Goal: Information Seeking & Learning: Learn about a topic

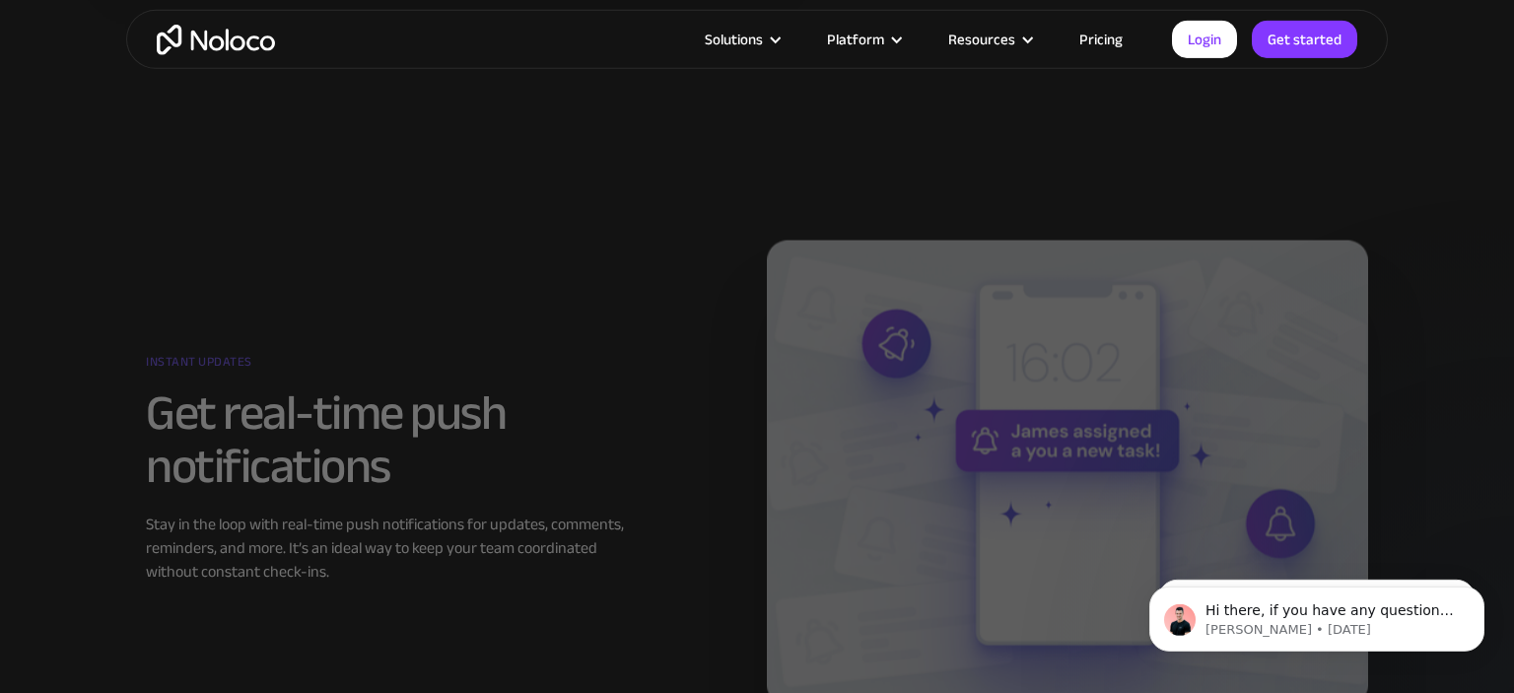
scroll to position [2327, 0]
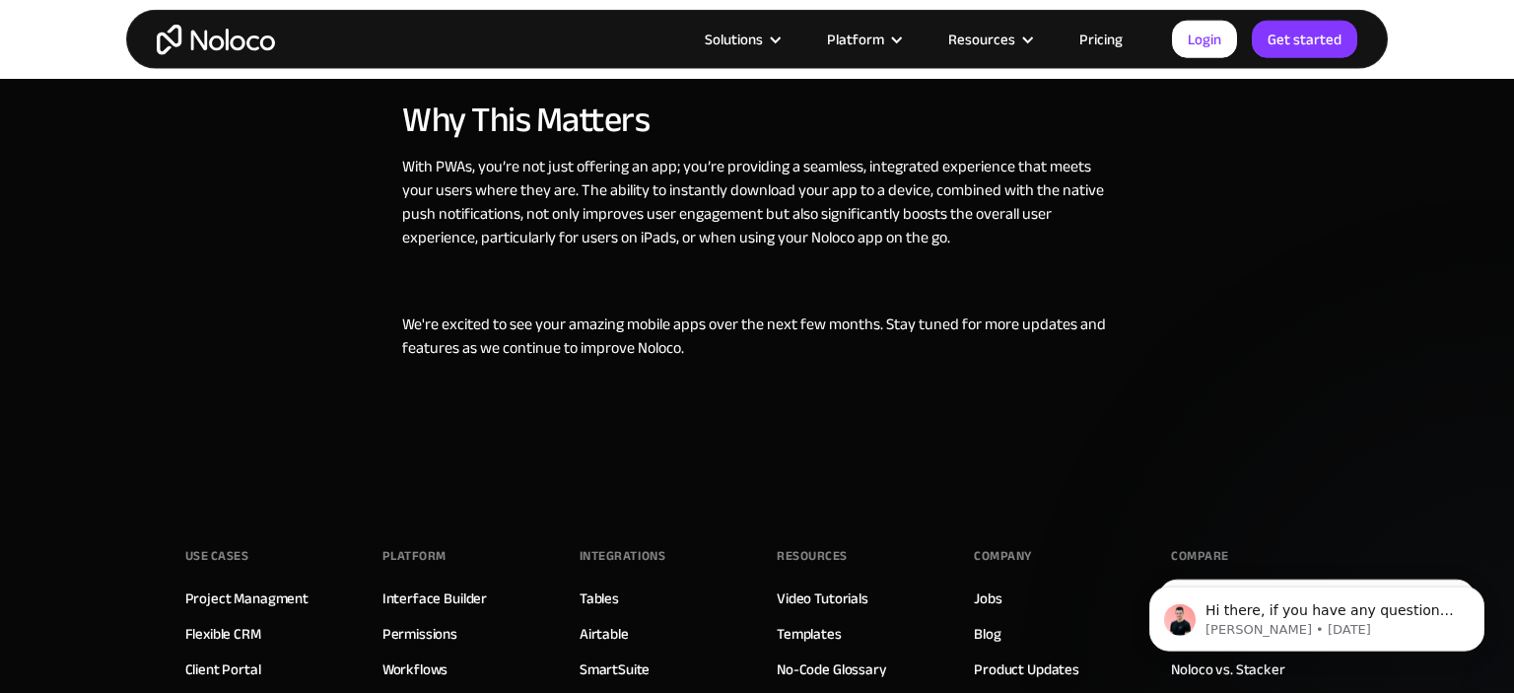
scroll to position [2157, 0]
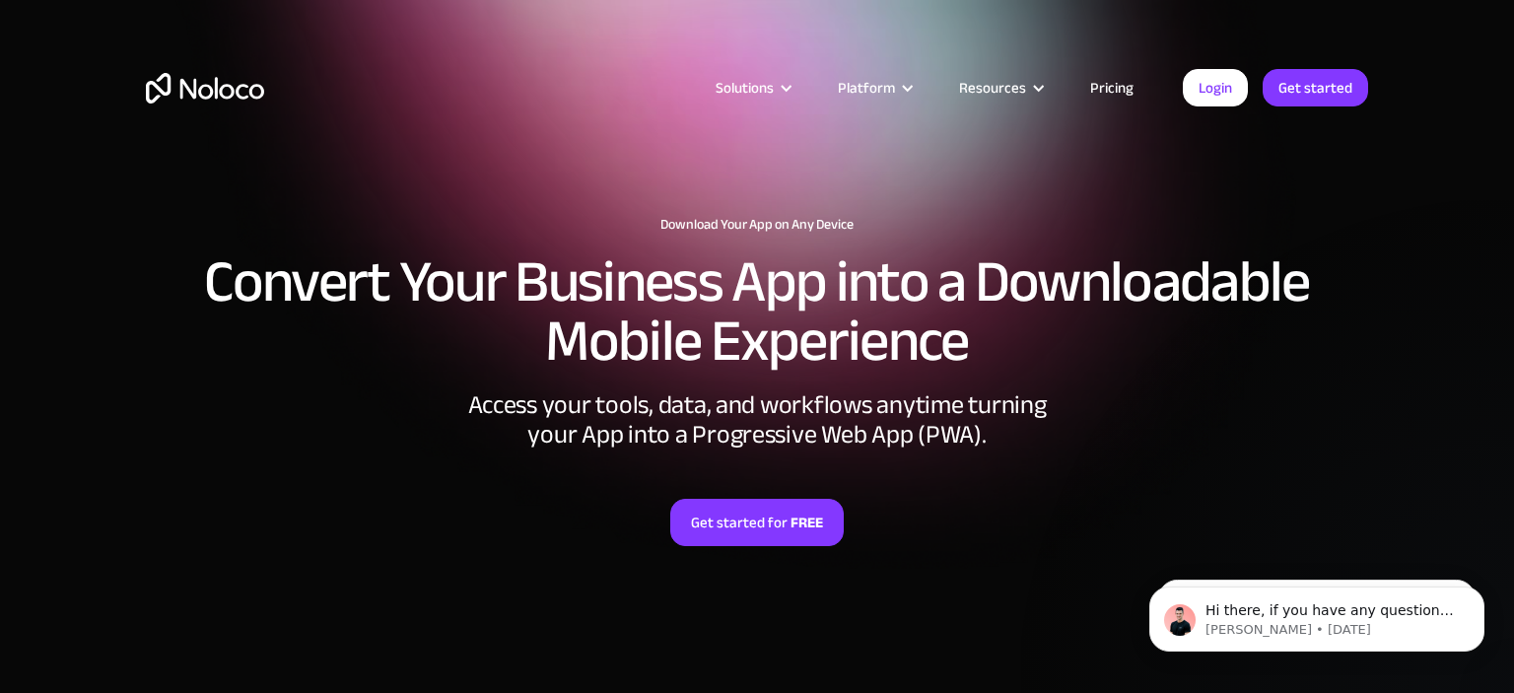
click at [476, 460] on div "Get started for FREE" at bounding box center [757, 497] width 1222 height 97
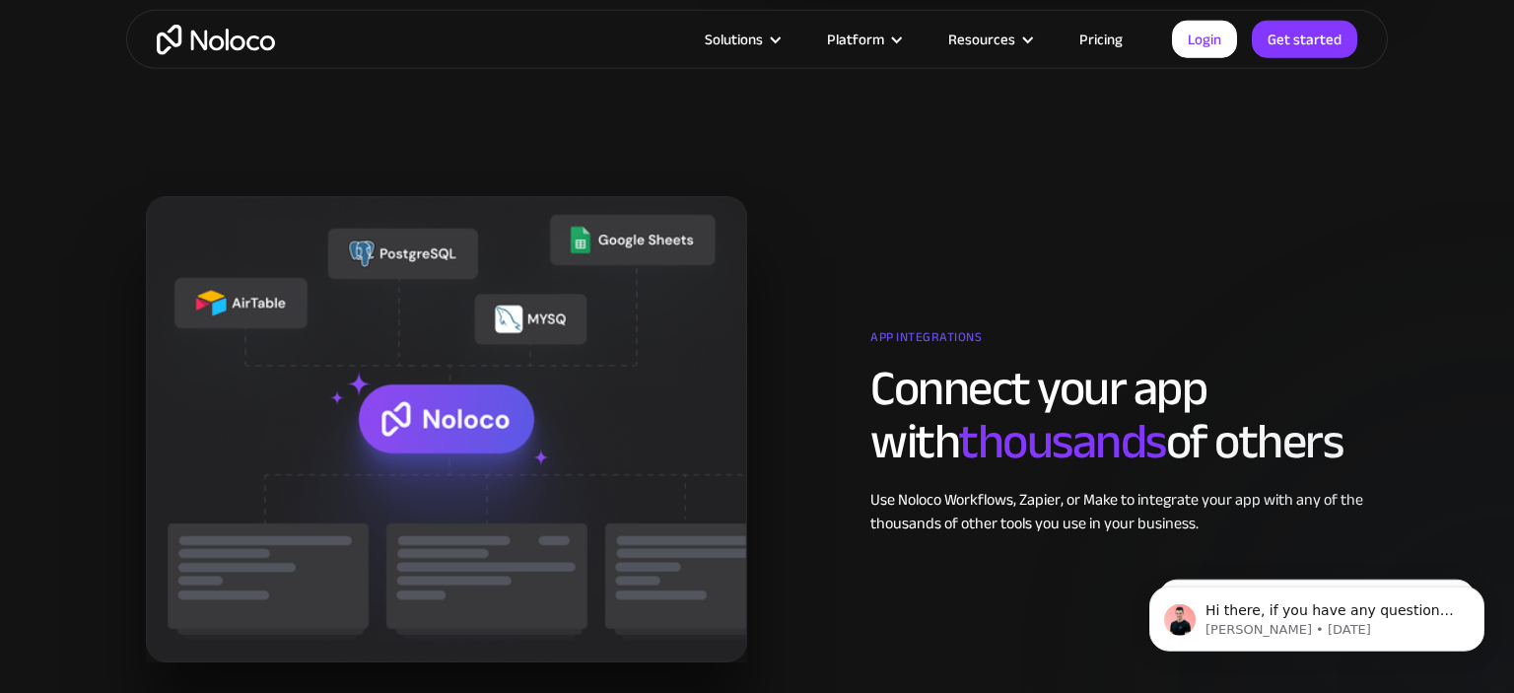
scroll to position [3227, 0]
